Goal: Check status: Check status

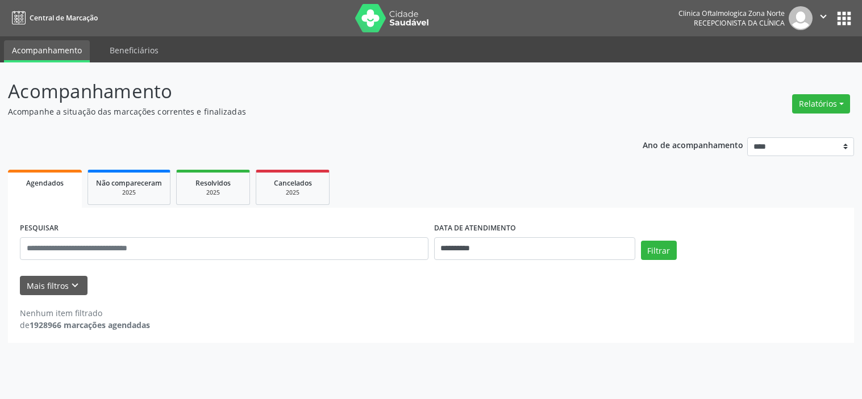
select select "*"
click at [66, 277] on button "Mais filtros keyboard_arrow_down" at bounding box center [54, 286] width 68 height 20
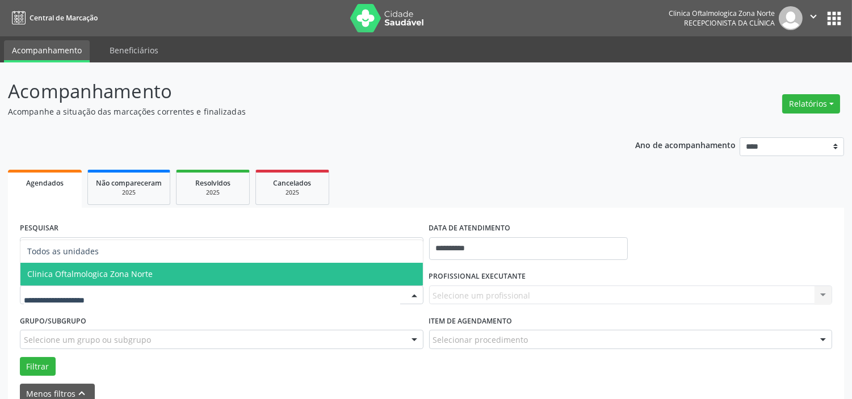
click at [85, 274] on span "Clinica Oftalmologica Zona Norte" at bounding box center [90, 274] width 126 height 11
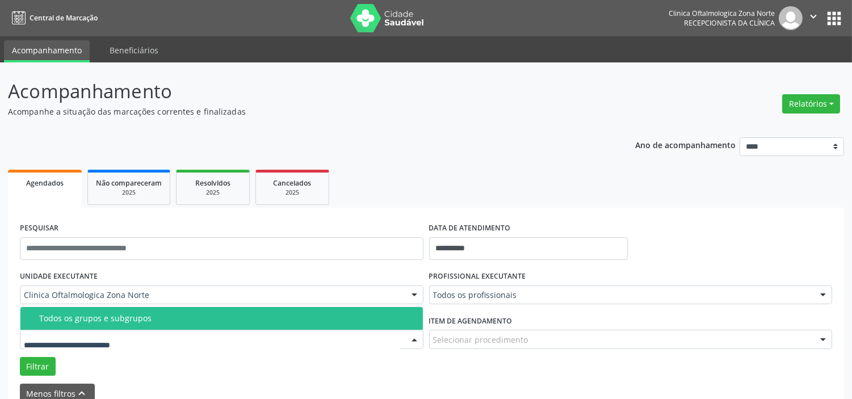
click at [99, 319] on div "Todos os grupos e subgrupos" at bounding box center [227, 318] width 377 height 9
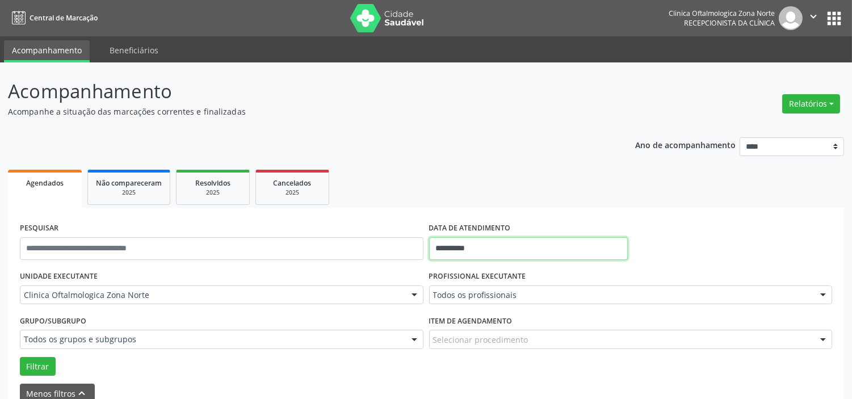
click at [490, 248] on input "**********" at bounding box center [528, 248] width 199 height 23
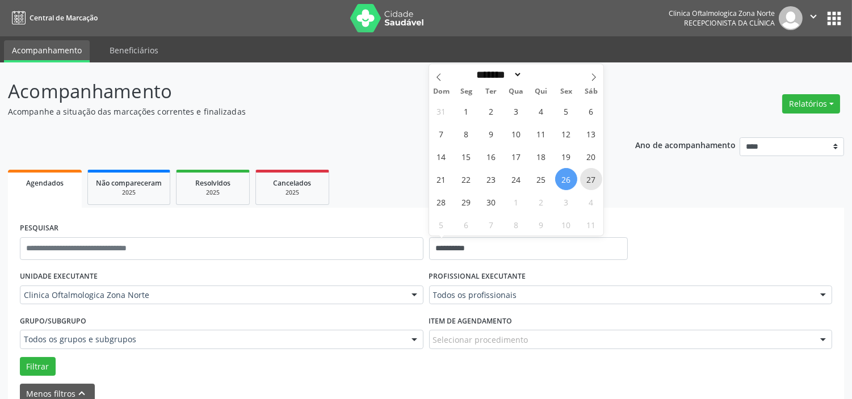
click at [588, 175] on span "27" at bounding box center [591, 179] width 22 height 22
type input "**********"
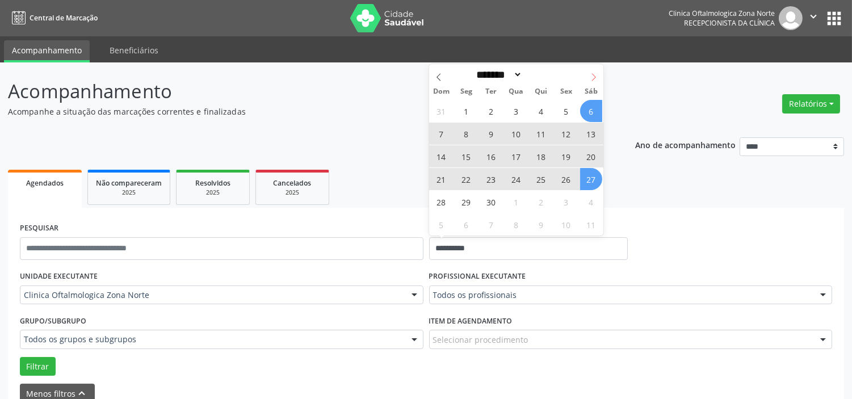
click at [590, 78] on icon at bounding box center [594, 77] width 8 height 8
select select "*"
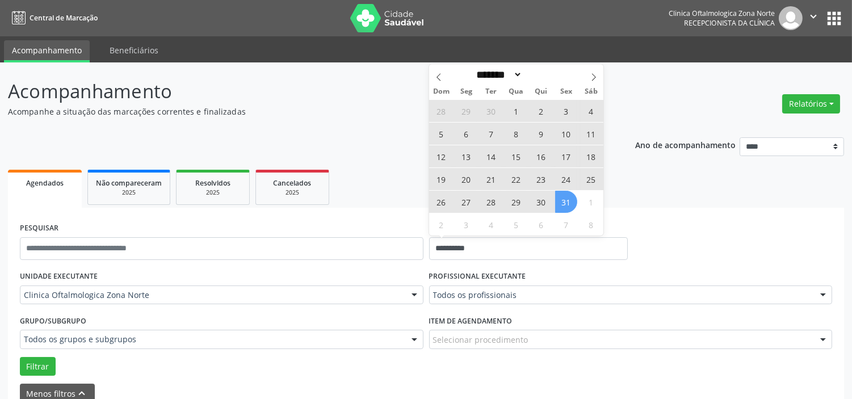
drag, startPoint x: 563, startPoint y: 195, endPoint x: 561, endPoint y: 224, distance: 28.5
click at [563, 196] on span "31" at bounding box center [566, 202] width 22 height 22
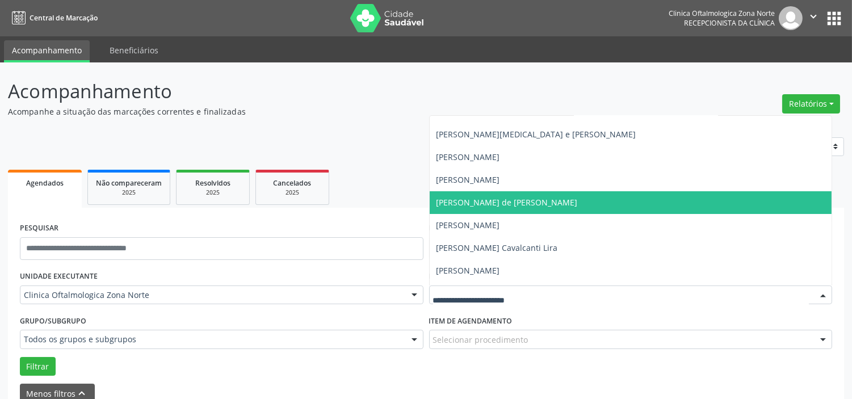
scroll to position [57, 0]
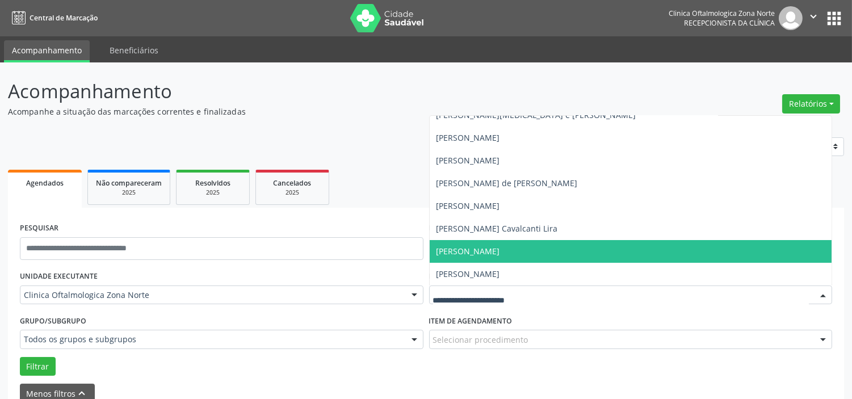
click at [487, 237] on span "[PERSON_NAME] Cavalcanti Lira" at bounding box center [631, 229] width 403 height 23
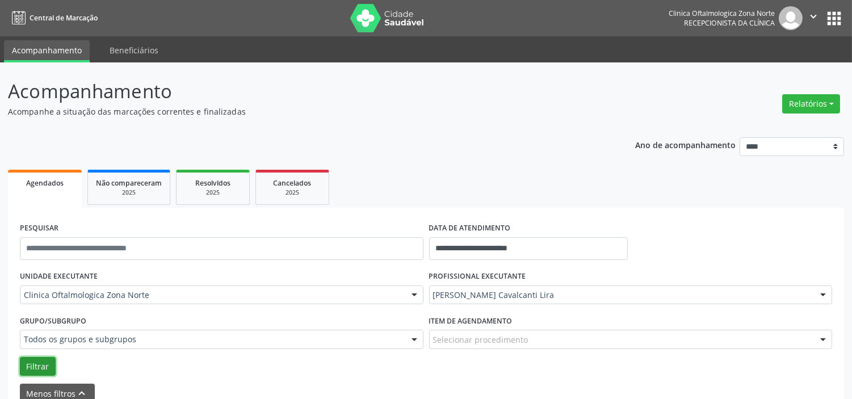
click at [42, 362] on button "Filtrar" at bounding box center [38, 366] width 36 height 19
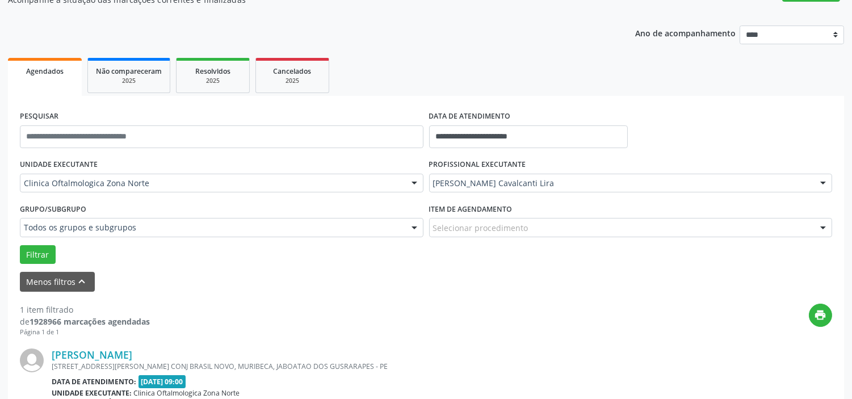
scroll to position [232, 0]
